Goal: Download file/media

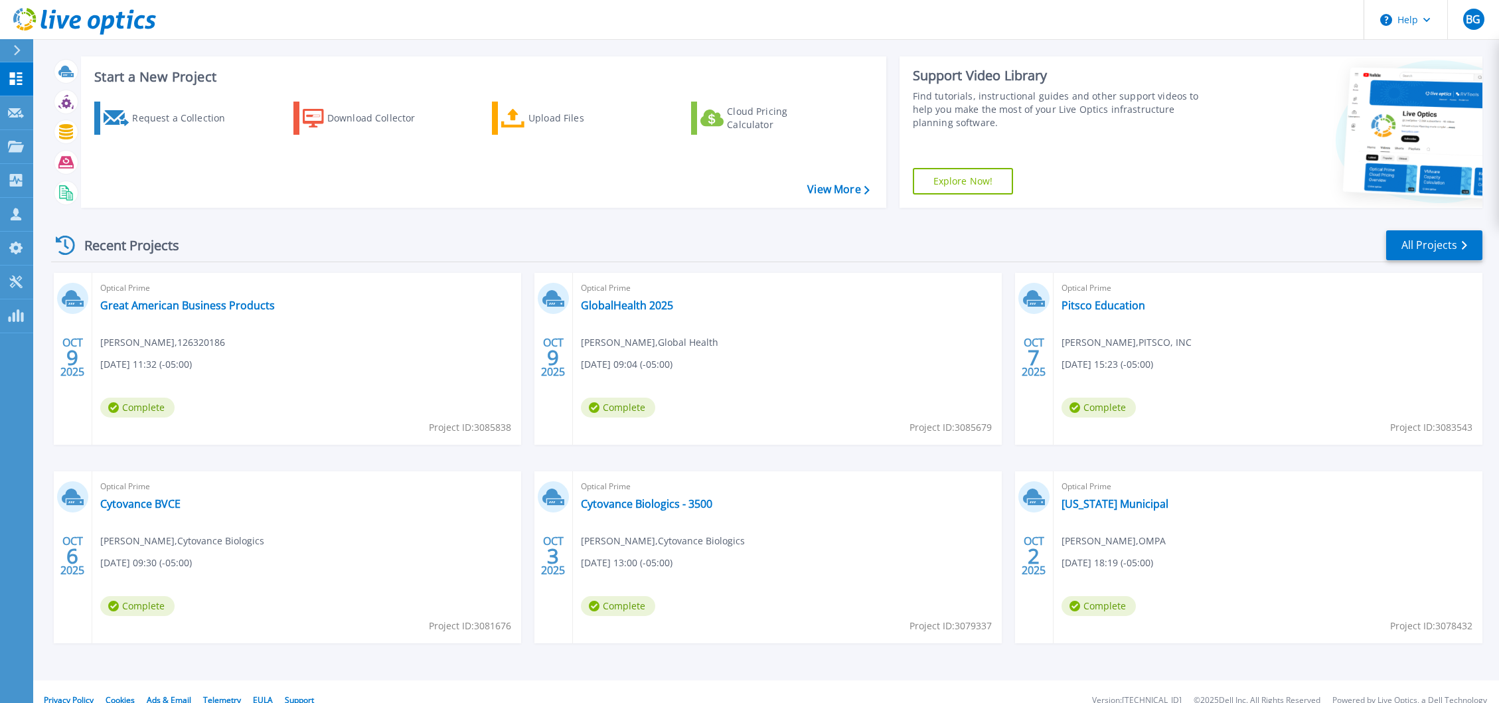
scroll to position [21, 0]
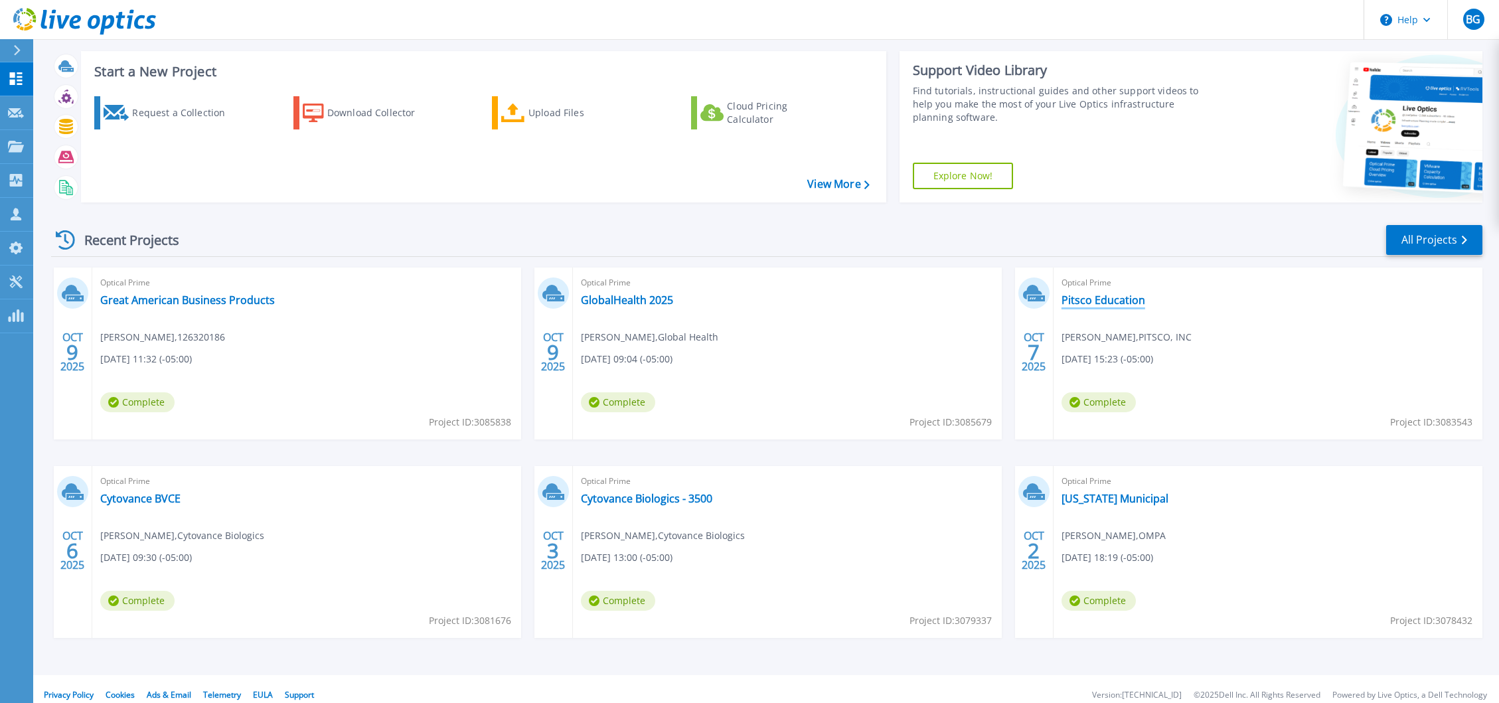
click at [1111, 303] on link "Pitsco Education" at bounding box center [1104, 299] width 84 height 13
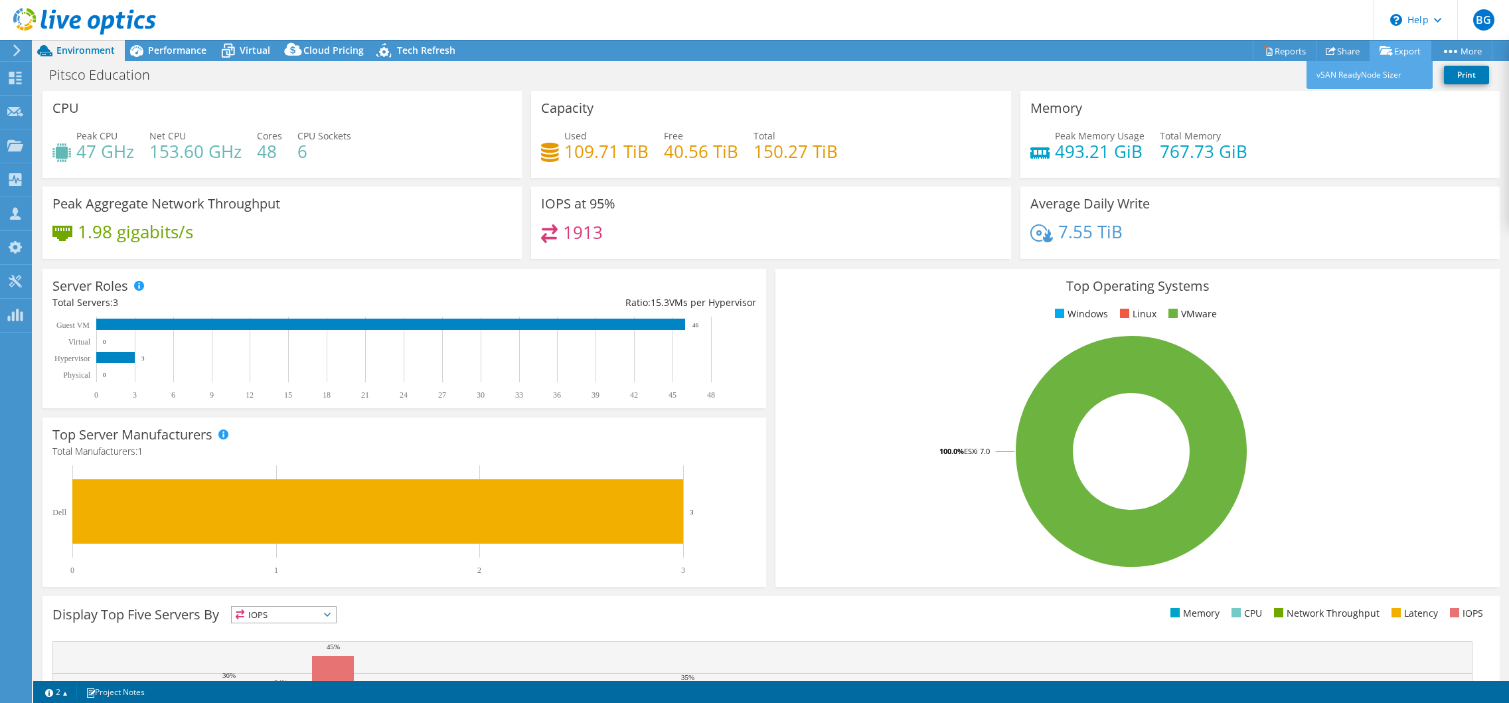
click at [1394, 52] on link "Export" at bounding box center [1401, 51] width 62 height 21
click at [1287, 48] on link "Reports" at bounding box center [1285, 51] width 64 height 21
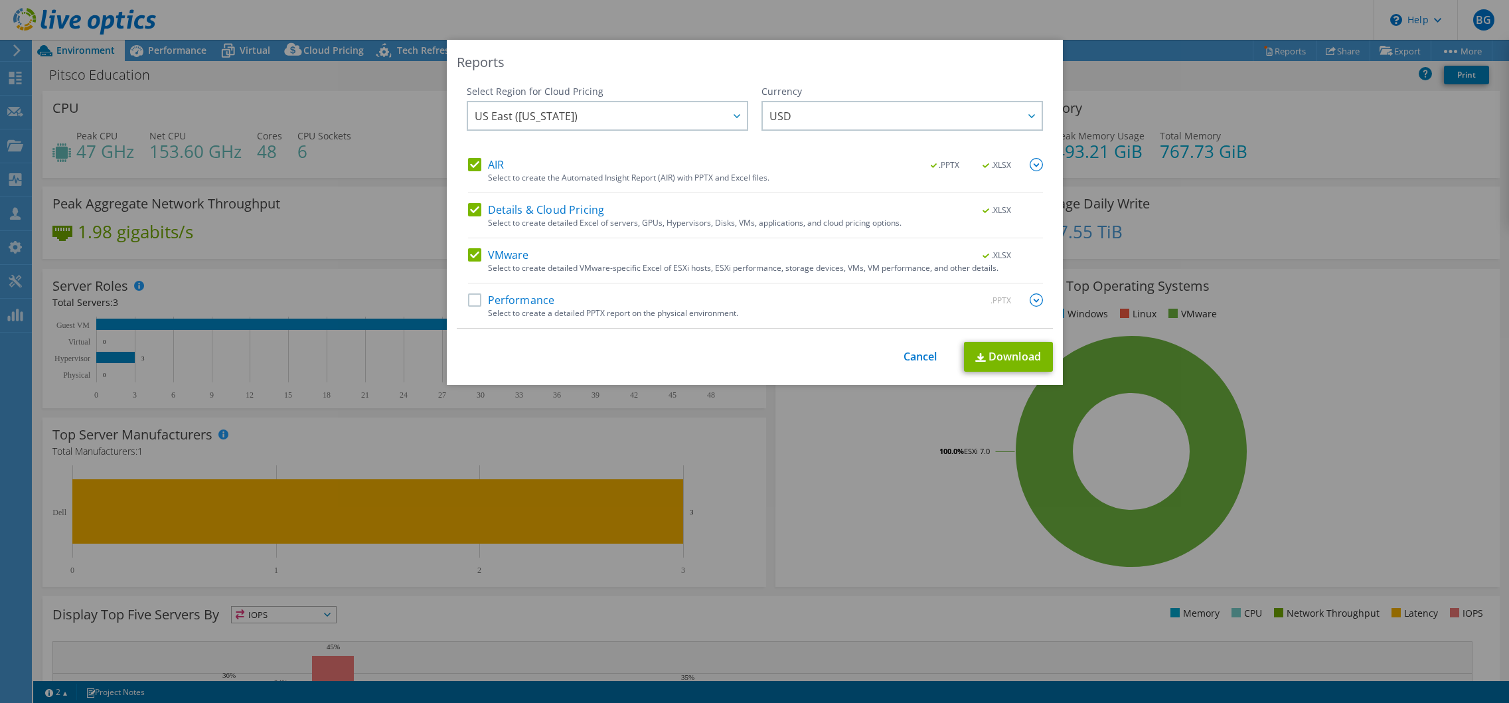
click at [1030, 165] on img at bounding box center [1036, 164] width 13 height 13
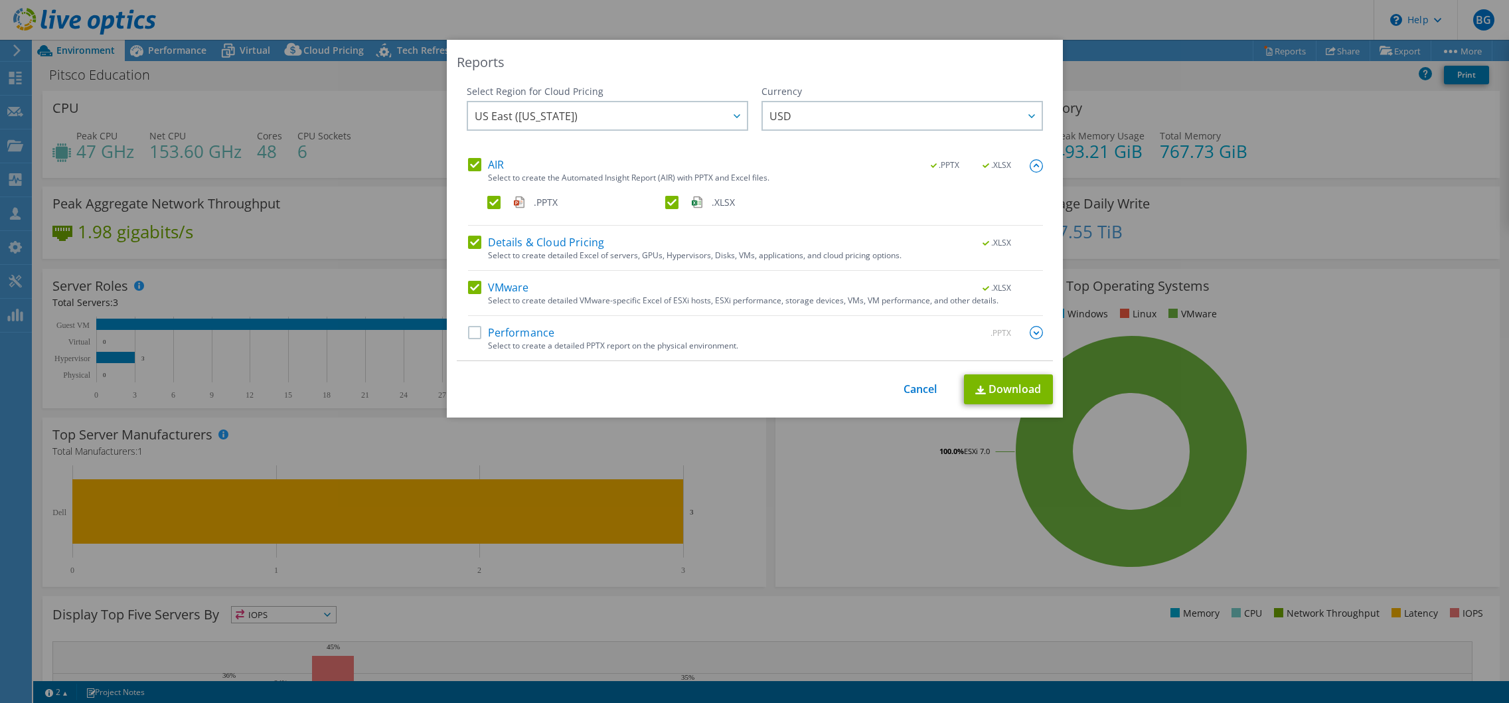
click at [491, 202] on label ".PPTX" at bounding box center [574, 202] width 175 height 13
click at [0, 0] on input ".PPTX" at bounding box center [0, 0] width 0 height 0
click at [999, 387] on link "Download" at bounding box center [1008, 389] width 89 height 30
click at [914, 394] on link "Cancel" at bounding box center [921, 389] width 34 height 13
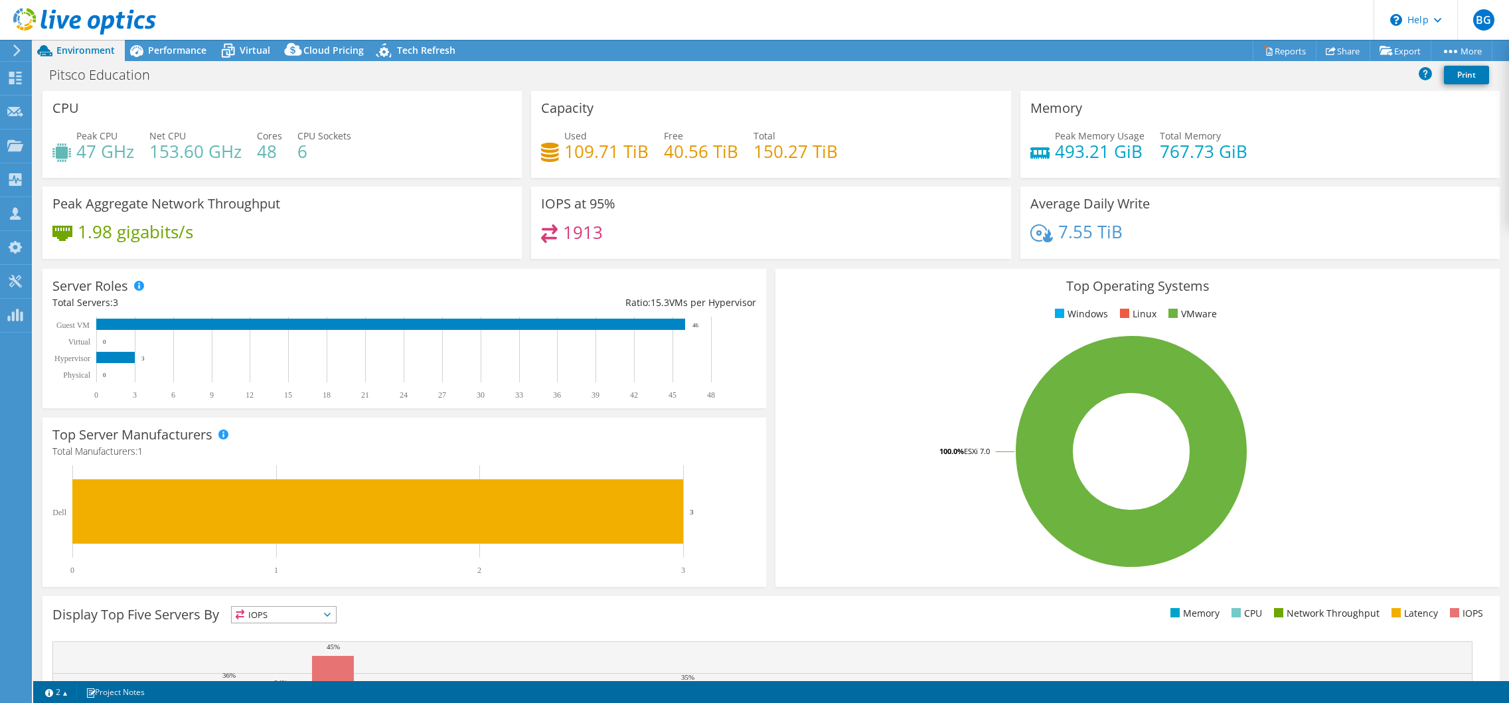
click at [492, 23] on header "BG Partner Team Member [PERSON_NAME] [EMAIL_ADDRESS][DOMAIN_NAME] [PERSON_NAME]…" at bounding box center [754, 20] width 1509 height 40
